Goal: Information Seeking & Learning: Learn about a topic

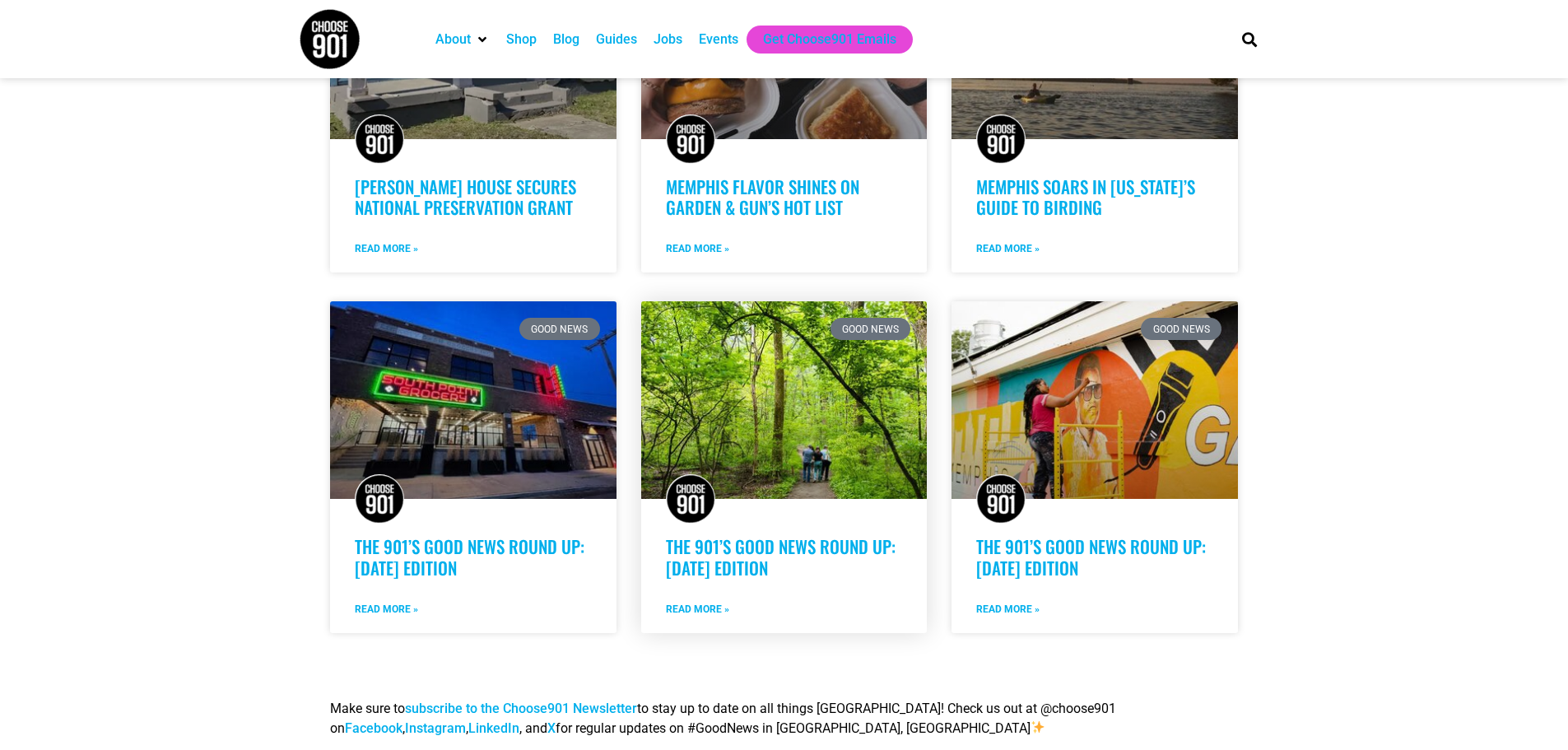
scroll to position [822, 0]
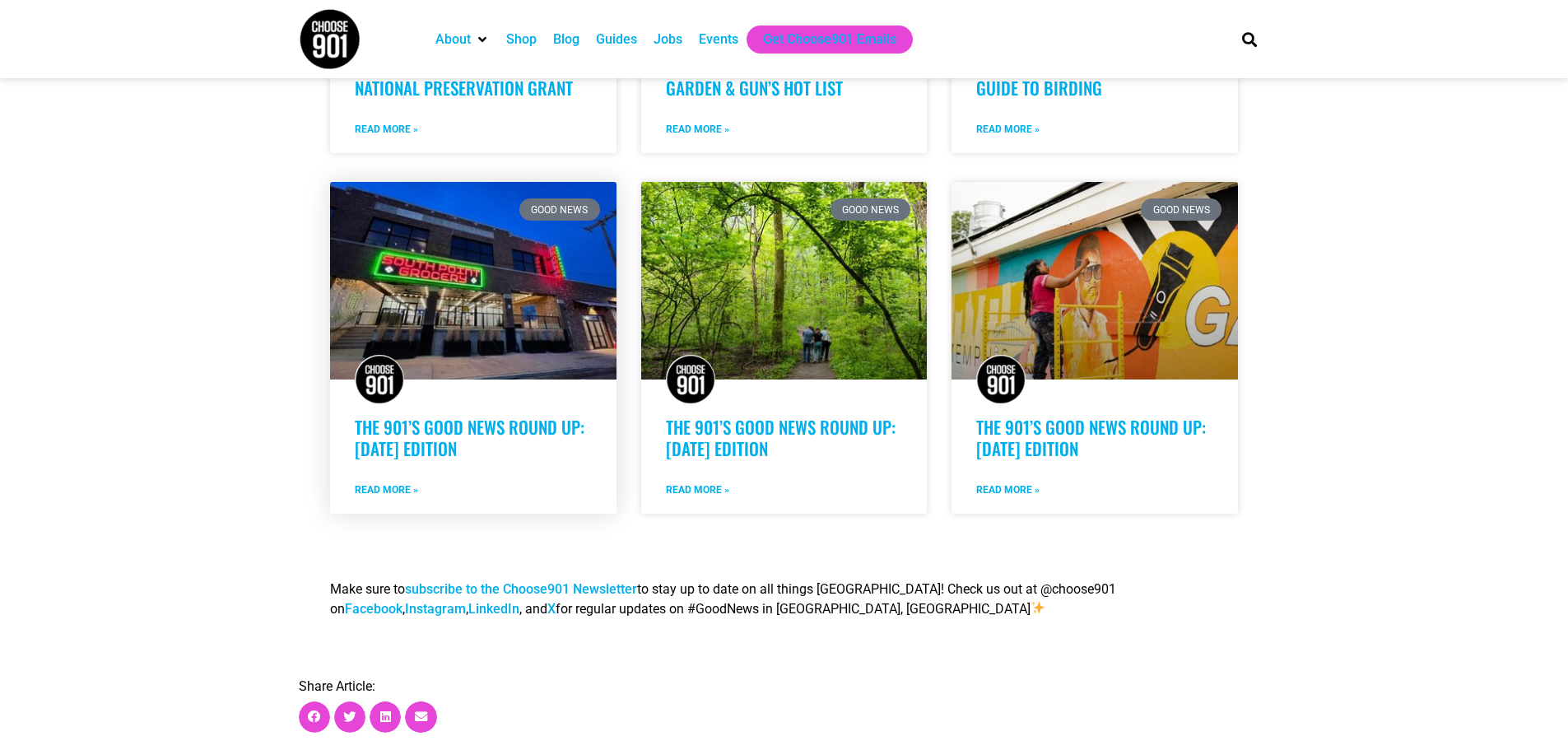
click at [460, 428] on link "The 901’s Good News Round Up: [DATE] Edition" at bounding box center [470, 437] width 230 height 46
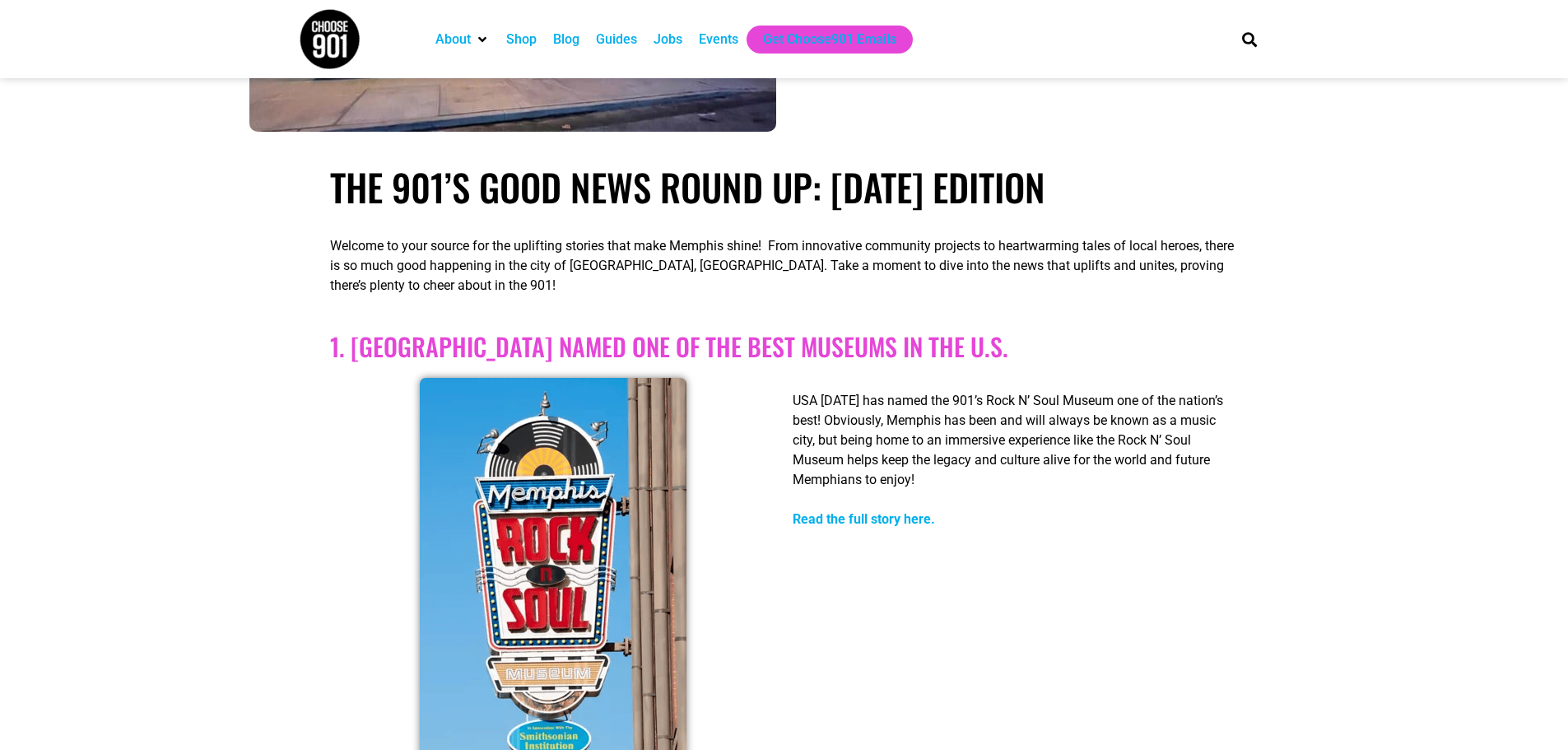
scroll to position [330, 0]
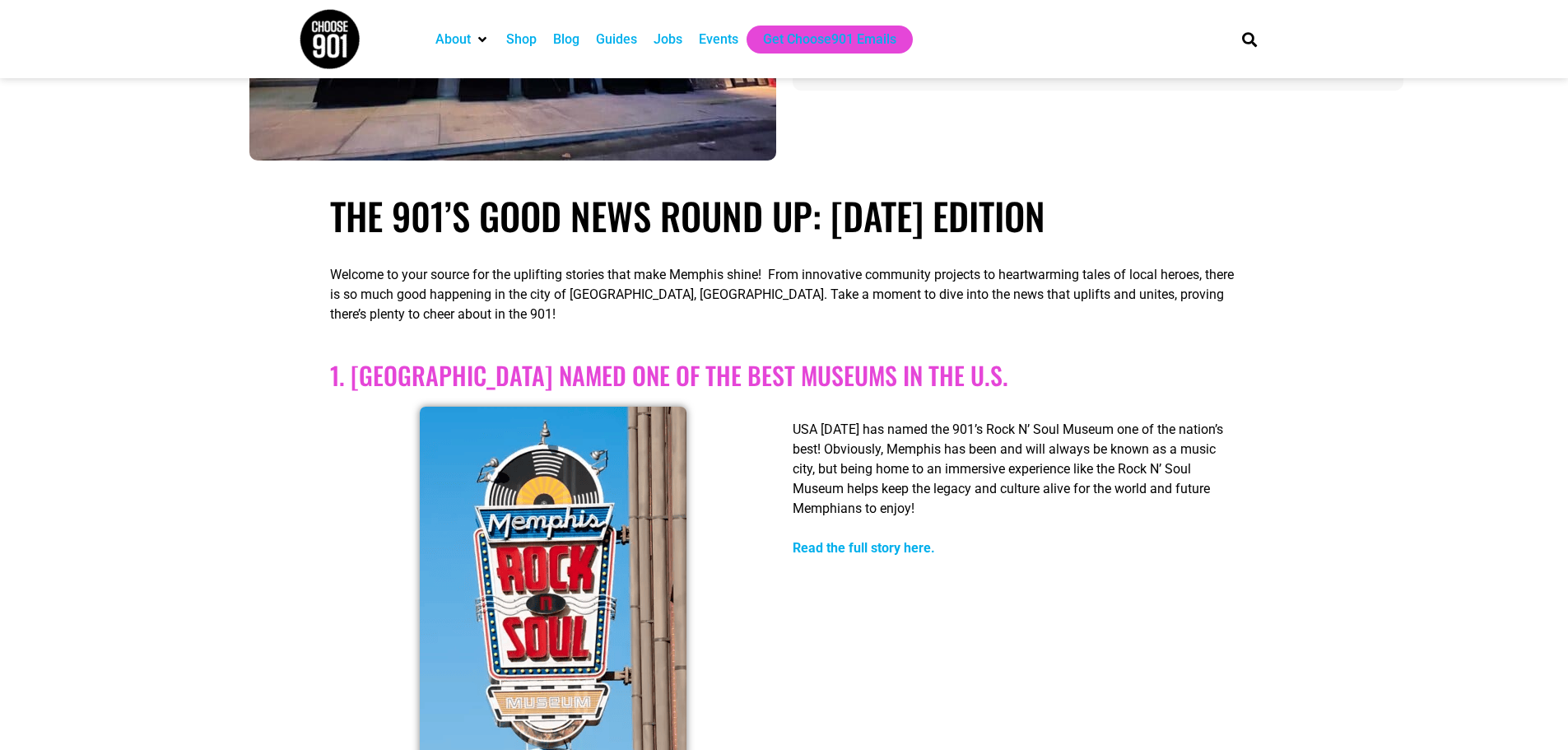
click at [811, 546] on b "Read the full story here." at bounding box center [863, 548] width 142 height 15
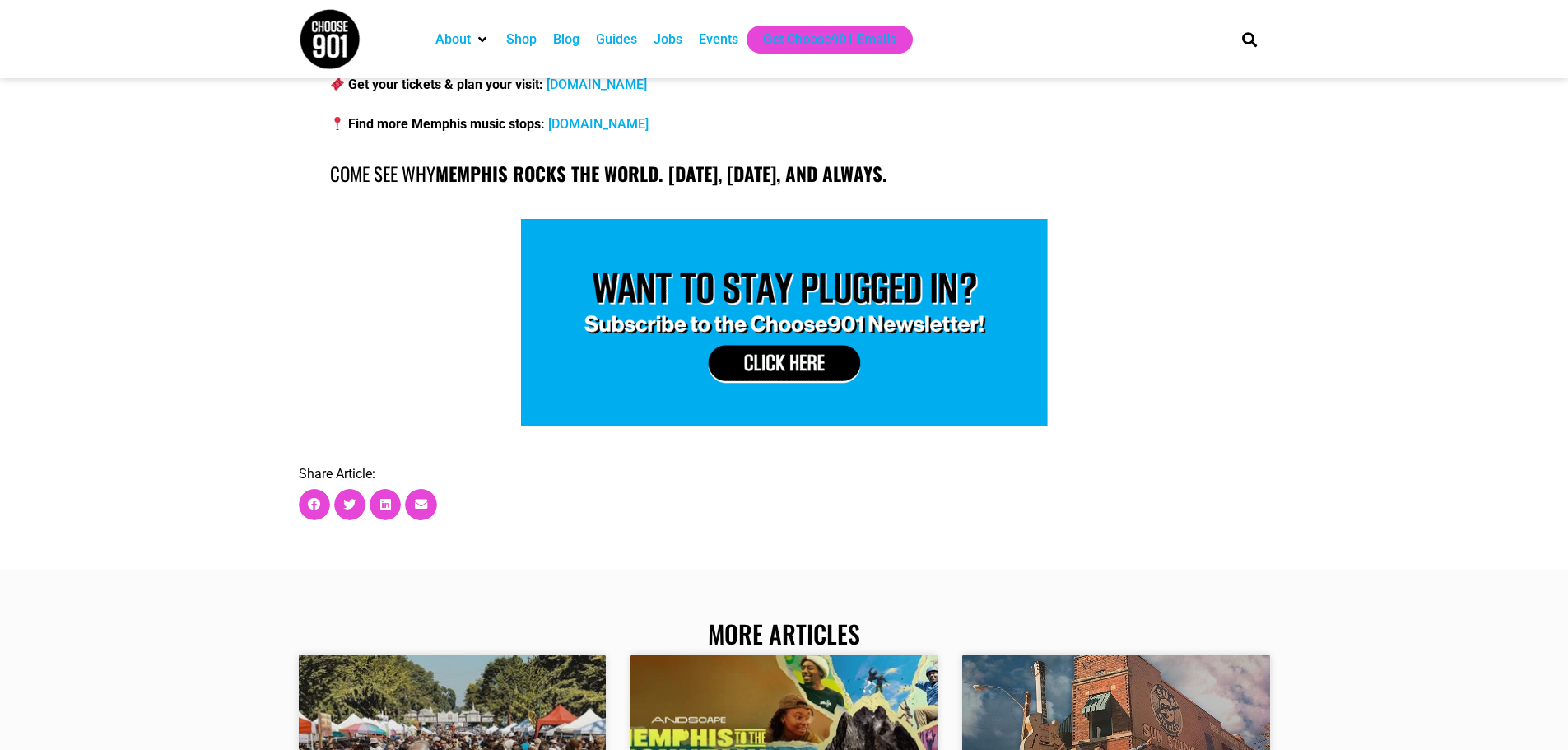
scroll to position [1646, 0]
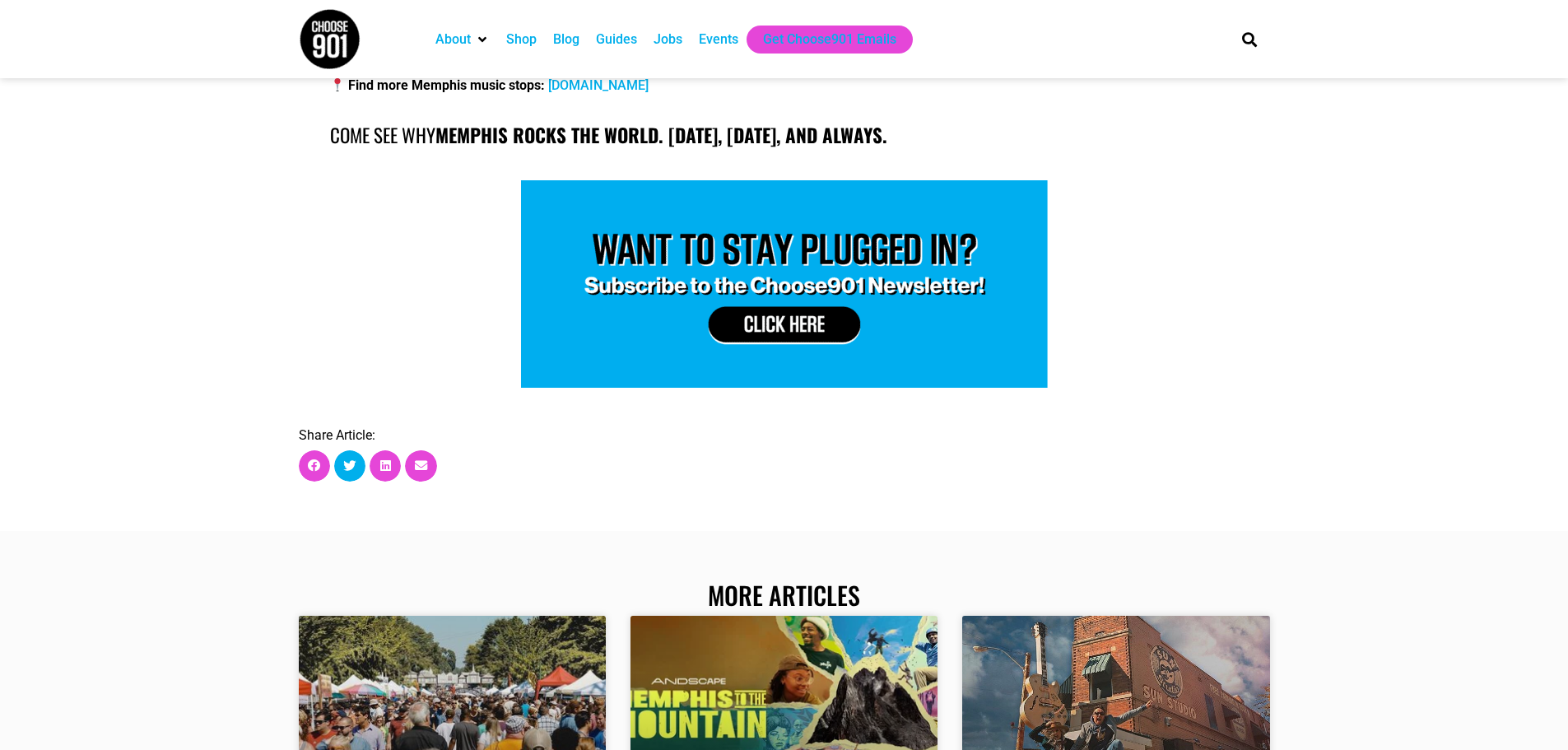
click at [352, 459] on icon "Share on twitter" at bounding box center [349, 465] width 13 height 13
click at [345, 262] on div at bounding box center [783, 283] width 908 height 208
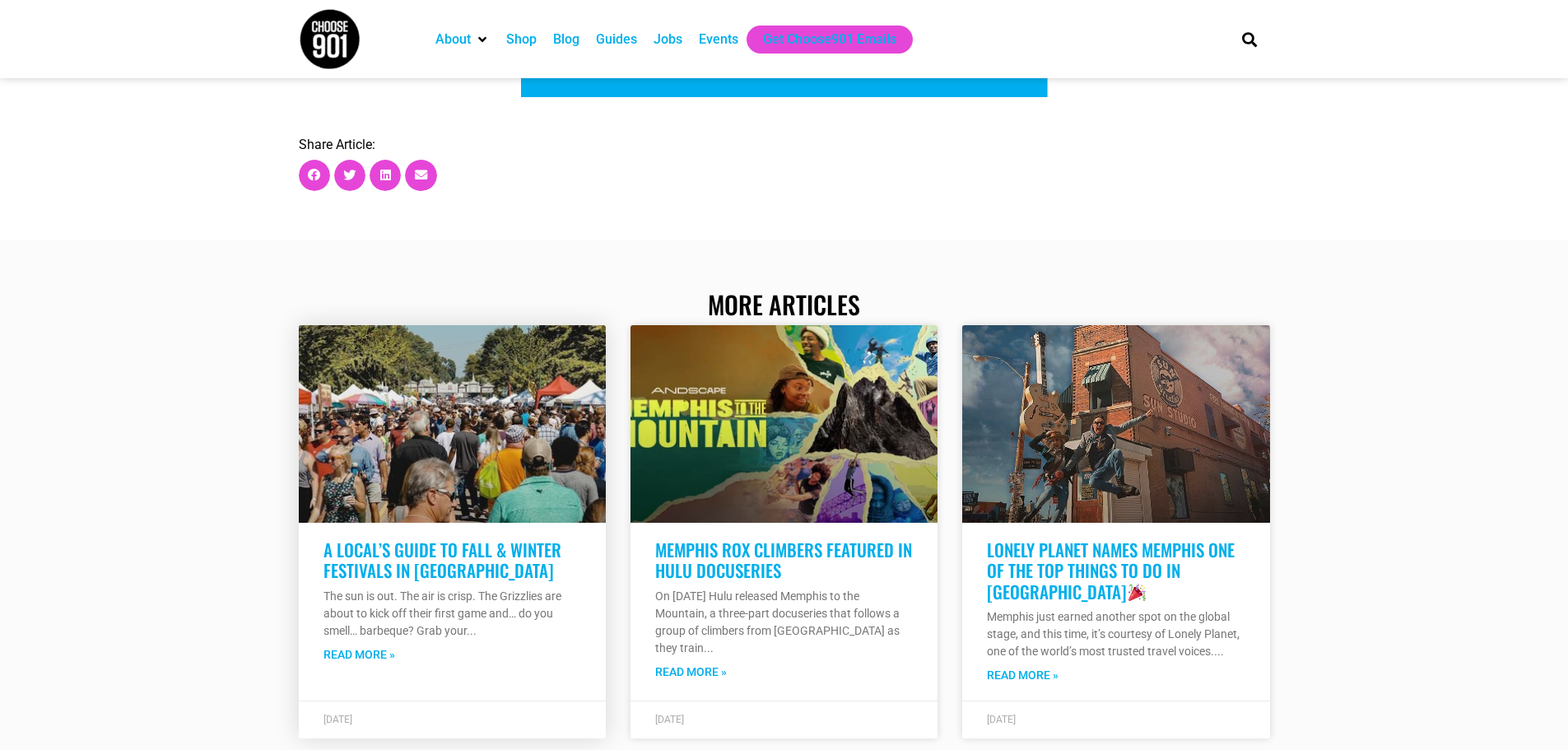
scroll to position [1975, 0]
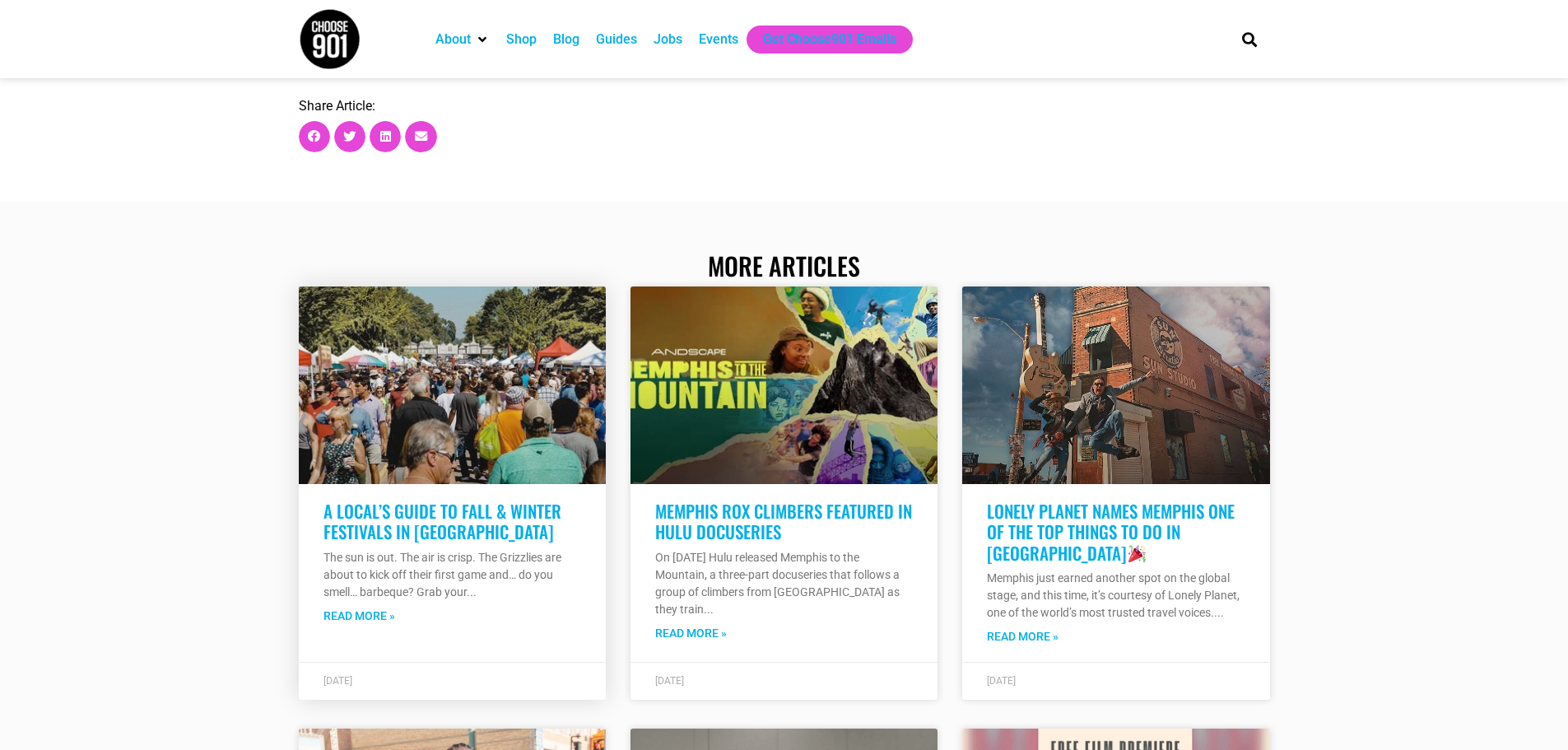
click at [403, 498] on link "A Local’s Guide to Fall & Winter Festivals in Memphis" at bounding box center [443, 521] width 238 height 46
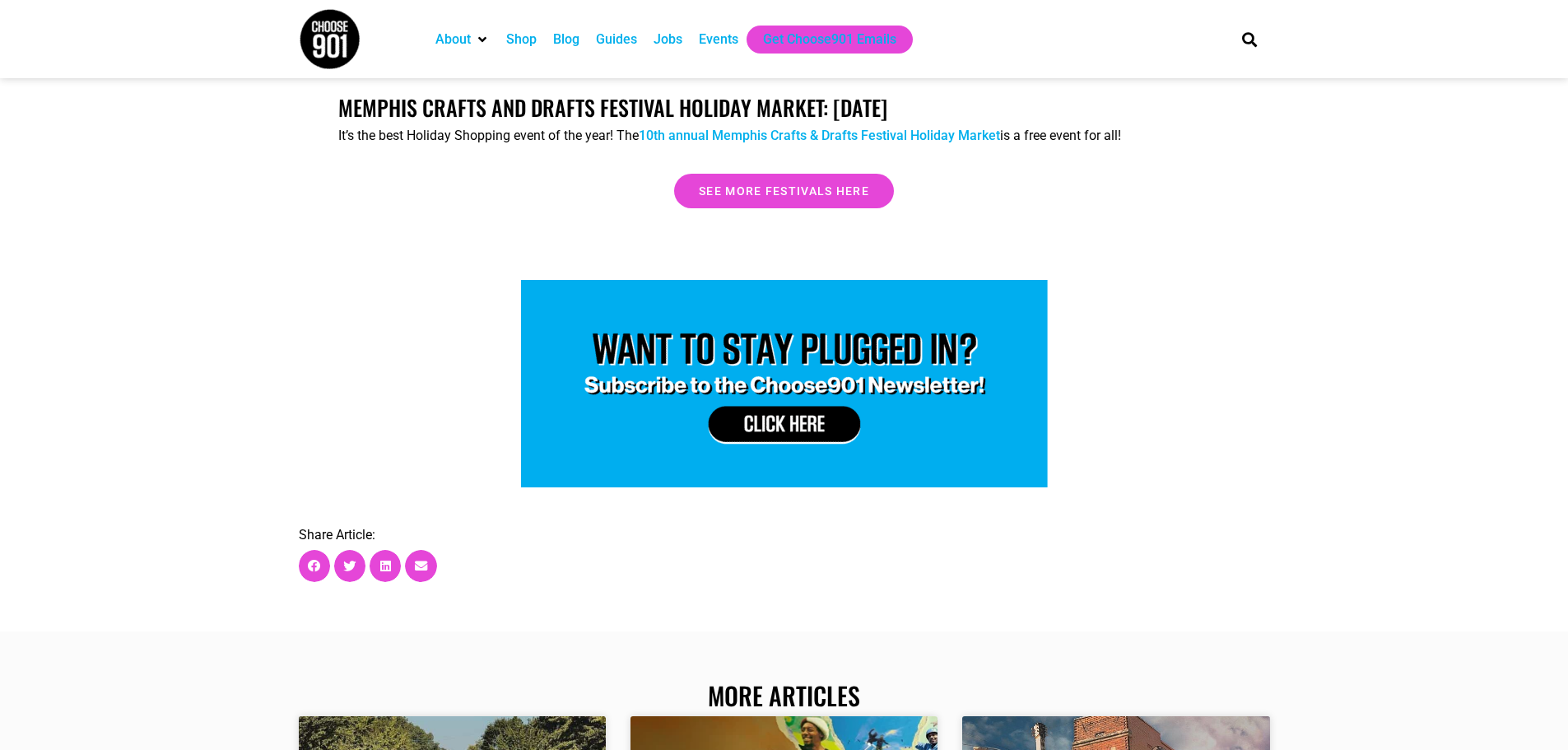
scroll to position [5349, 0]
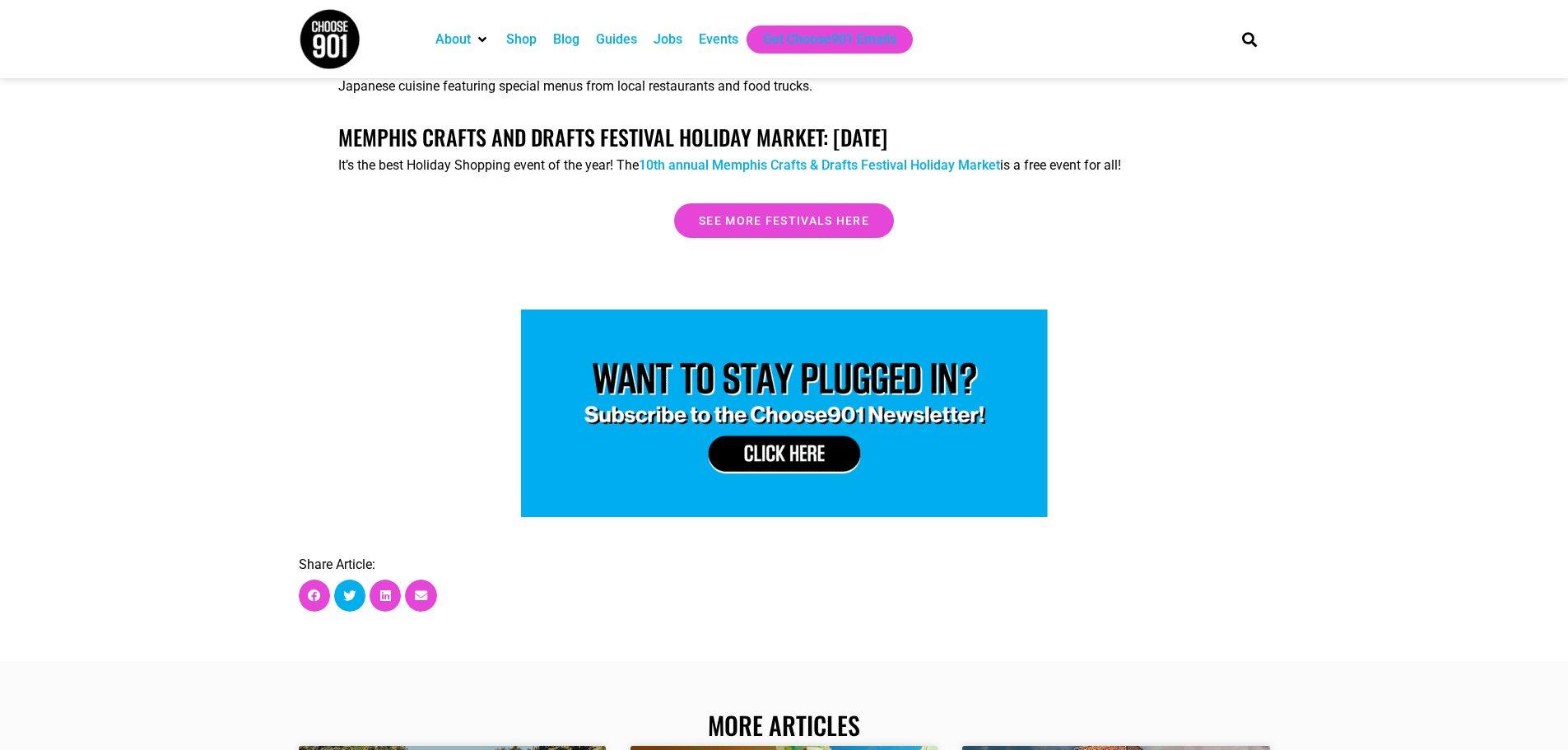
click at [344, 590] on icon "Share on twitter" at bounding box center [349, 595] width 13 height 13
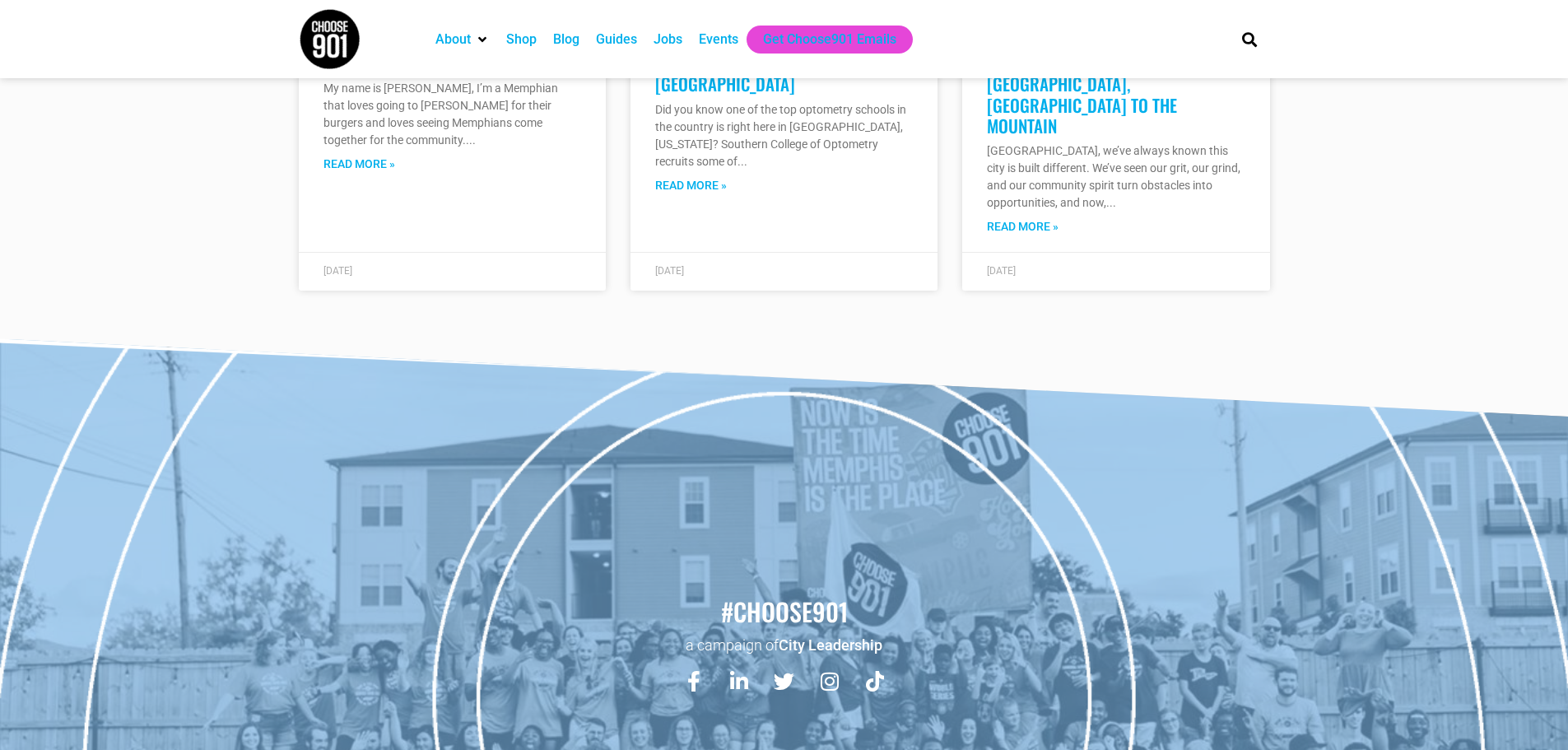
scroll to position [6747, 0]
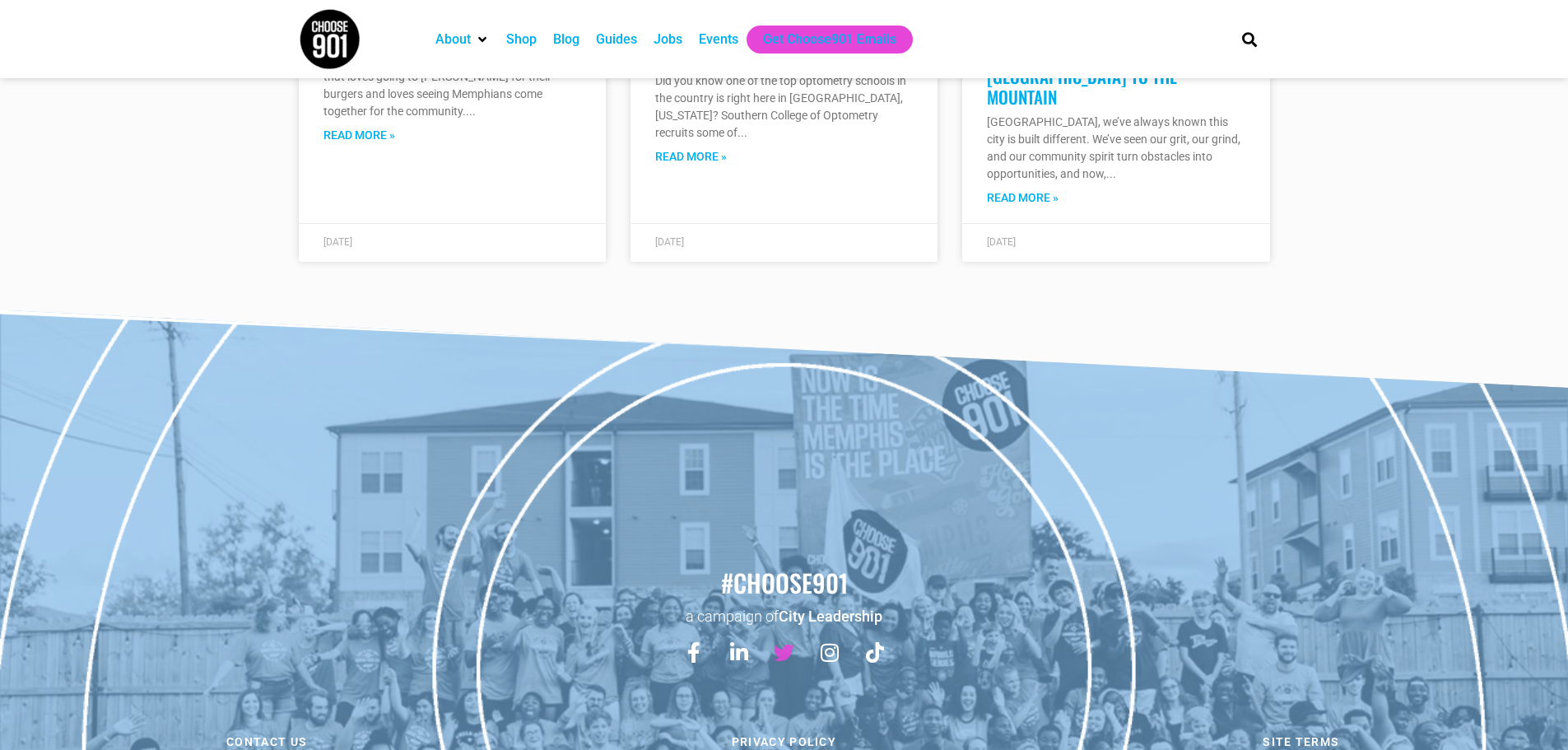
click at [790, 642] on icon at bounding box center [783, 651] width 20 height 20
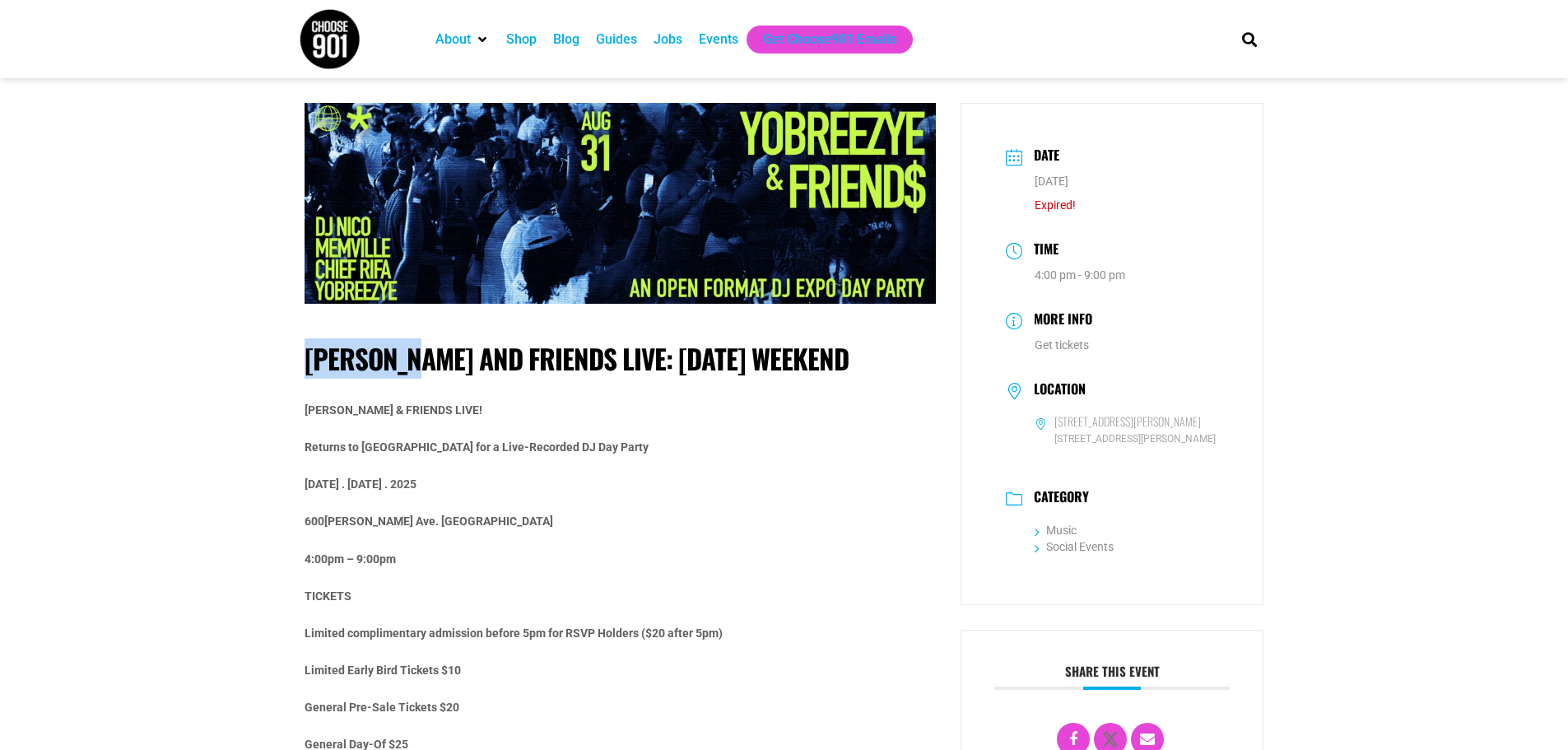
drag, startPoint x: 307, startPoint y: 357, endPoint x: 421, endPoint y: 363, distance: 114.2
click at [421, 363] on h1 "[PERSON_NAME] and FRIENDS LIVE: [DATE] WEEKEND" at bounding box center [620, 359] width 631 height 33
copy h1 "YOBREEZYE"
